Goal: Transaction & Acquisition: Purchase product/service

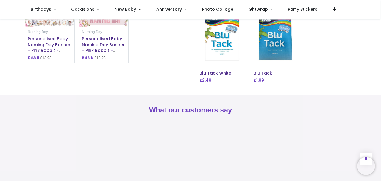
scroll to position [472, 0]
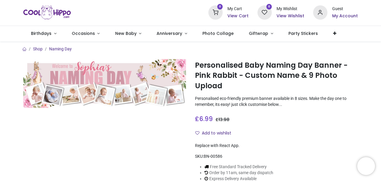
scroll to position [56, 0]
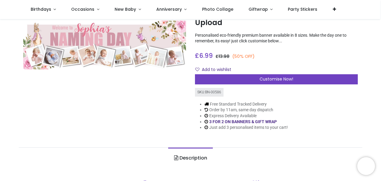
scroll to position [40, 0]
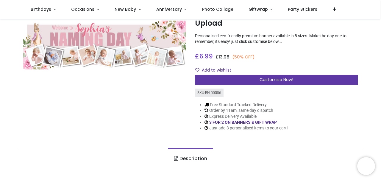
click at [253, 76] on div "Customise Now!" at bounding box center [276, 80] width 163 height 10
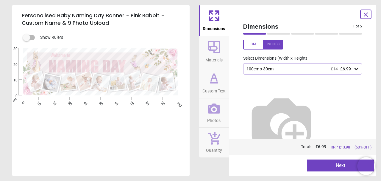
scroll to position [19, 0]
click at [269, 69] on div "100cm x 30cm £14 £6.99" at bounding box center [300, 69] width 108 height 5
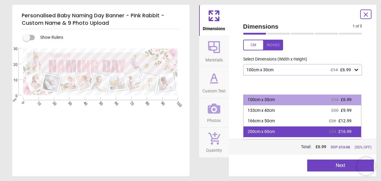
click at [263, 132] on div "200cm x 60cm" at bounding box center [260, 131] width 27 height 6
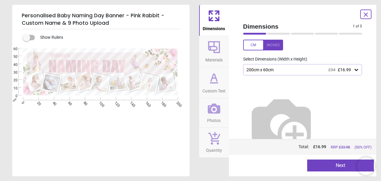
click at [258, 46] on div at bounding box center [263, 45] width 40 height 11
click at [266, 44] on div at bounding box center [263, 45] width 40 height 11
click at [334, 164] on button "Next" at bounding box center [340, 165] width 67 height 12
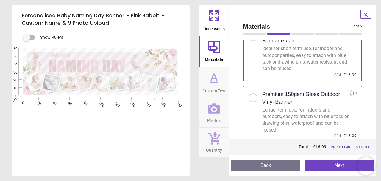
scroll to position [30, 0]
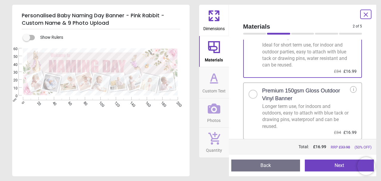
click at [254, 96] on div at bounding box center [252, 94] width 9 height 9
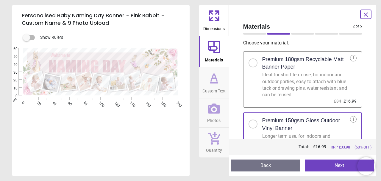
click at [251, 65] on div at bounding box center [252, 62] width 9 height 9
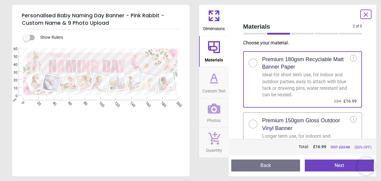
scroll to position [30, 0]
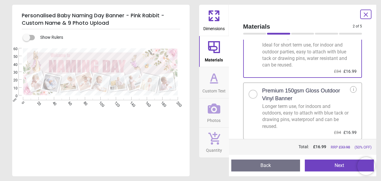
click at [322, 166] on button "Next" at bounding box center [339, 165] width 69 height 12
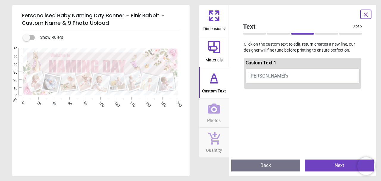
click at [264, 77] on span "[PERSON_NAME]'s" at bounding box center [268, 76] width 39 height 6
click at [273, 76] on button "[PERSON_NAME]'s" at bounding box center [302, 75] width 114 height 15
click at [276, 78] on button "Liora & N" at bounding box center [302, 75] width 114 height 15
click at [275, 76] on button "Liora & N" at bounding box center [302, 75] width 114 height 15
paste textarea "******"
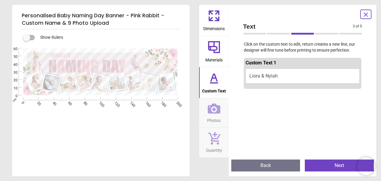
scroll to position [0, 0]
type textarea "**********"
click at [119, 124] on div "**********" at bounding box center [100, 138] width 176 height 181
click at [320, 162] on button "Next" at bounding box center [339, 165] width 69 height 12
